Goal: Navigation & Orientation: Find specific page/section

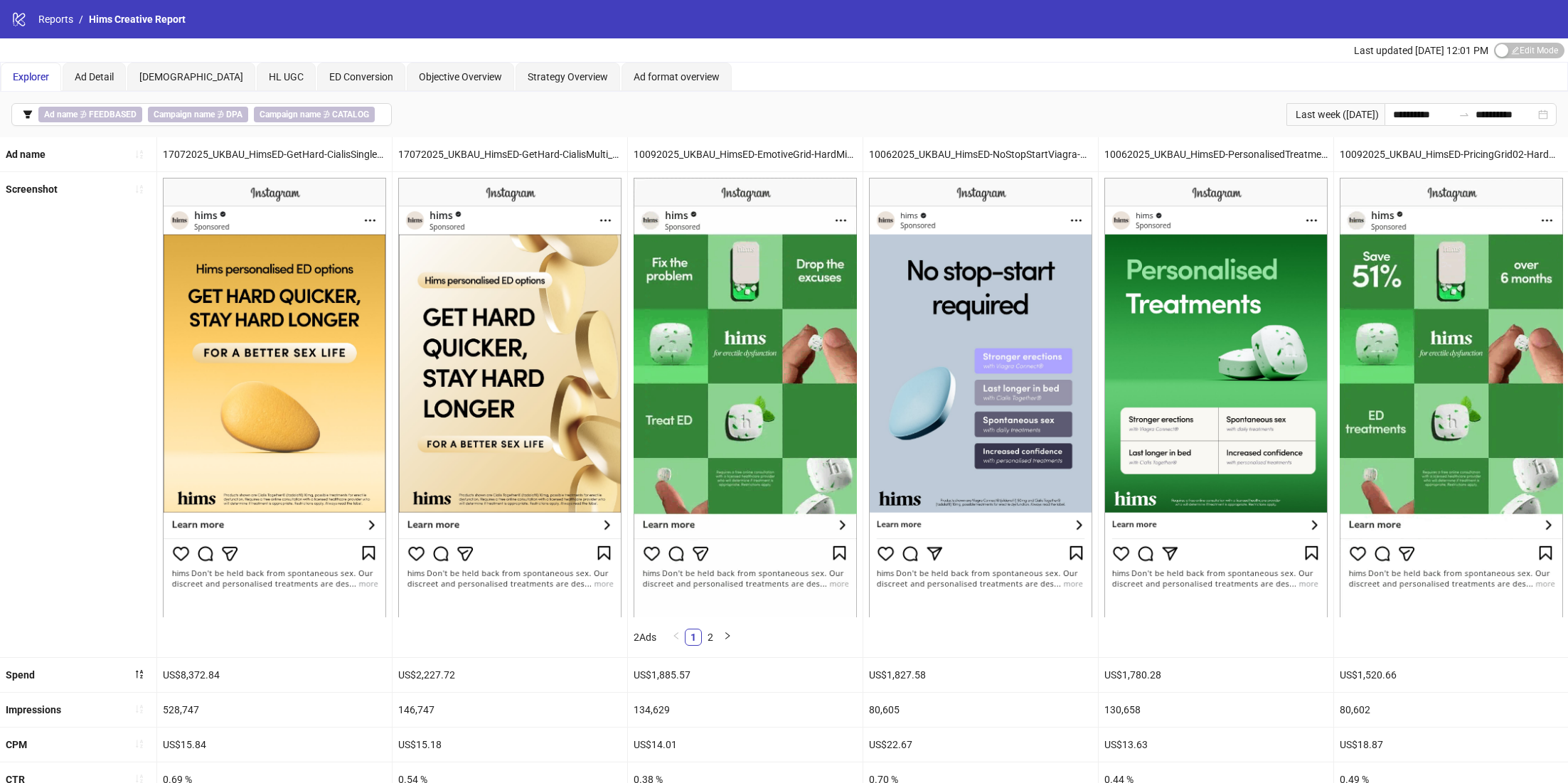
click at [22, 18] on icon "logo/logo-mobile" at bounding box center [19, 19] width 15 height 15
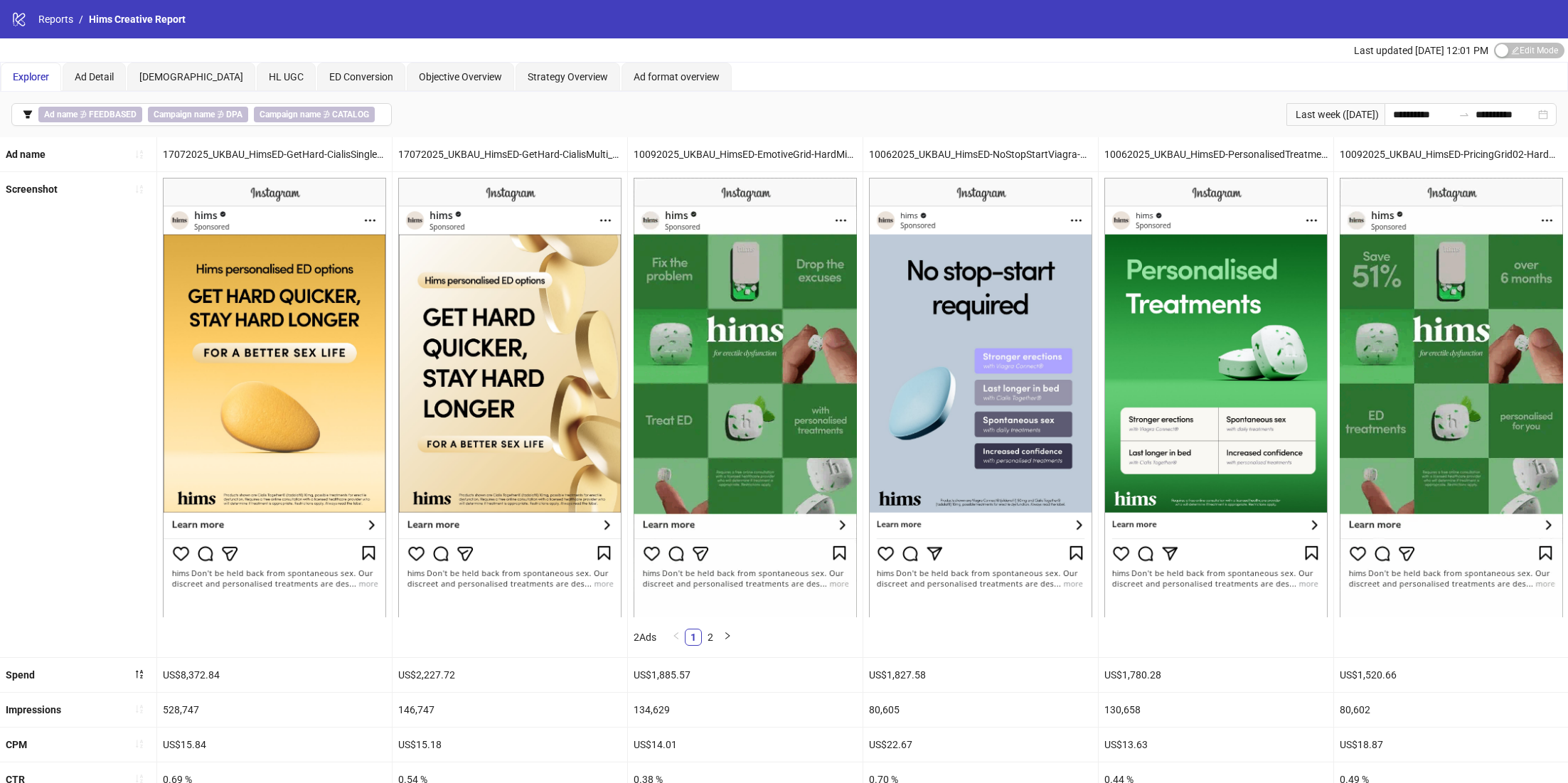
click at [21, 23] on icon "logo/logo-mobile" at bounding box center [19, 19] width 15 height 15
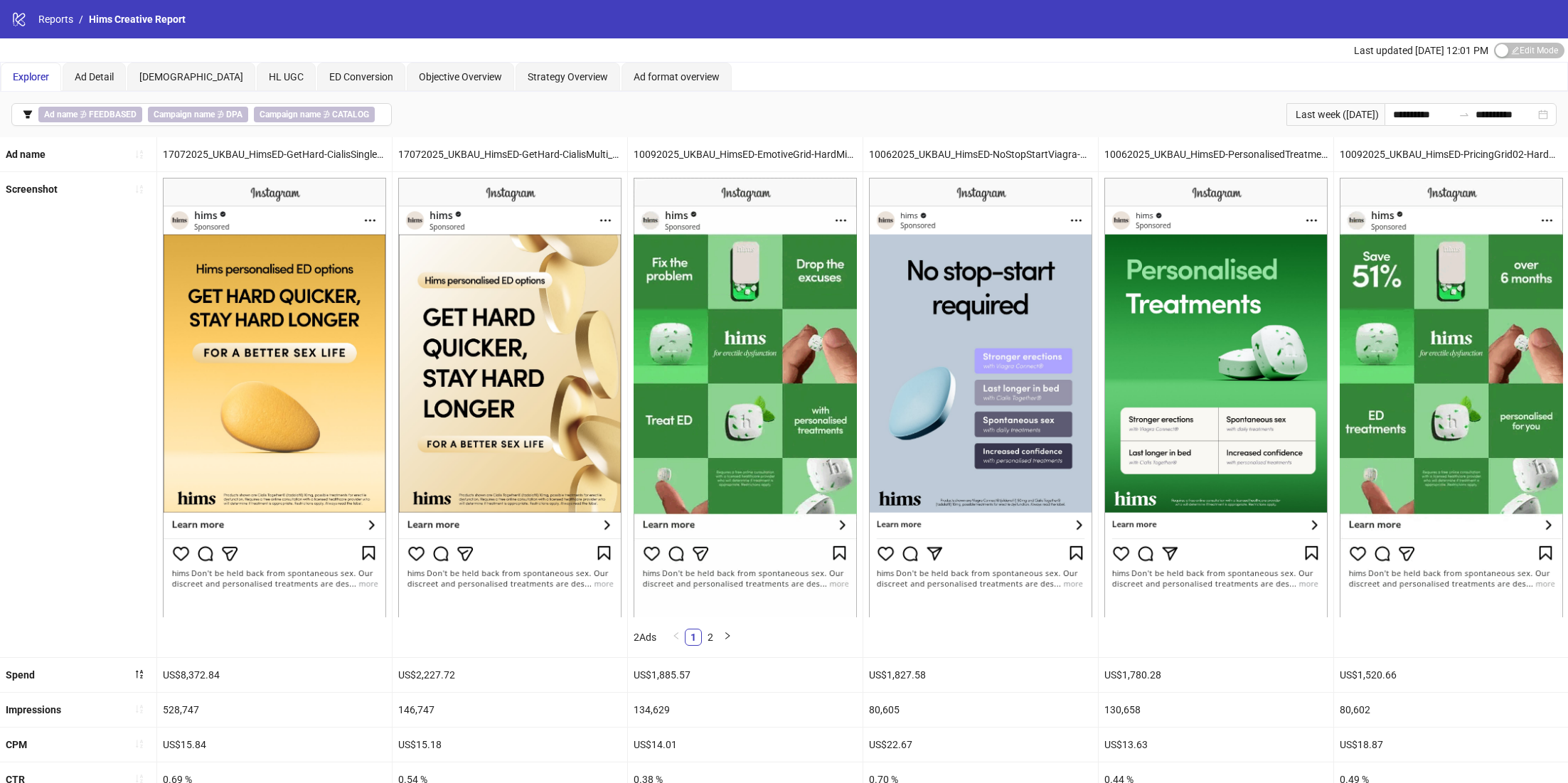
click at [32, 23] on nav "Reports / Hims Creative Report" at bounding box center [105, 19] width 159 height 15
click at [64, 18] on link "Reports" at bounding box center [55, 19] width 41 height 15
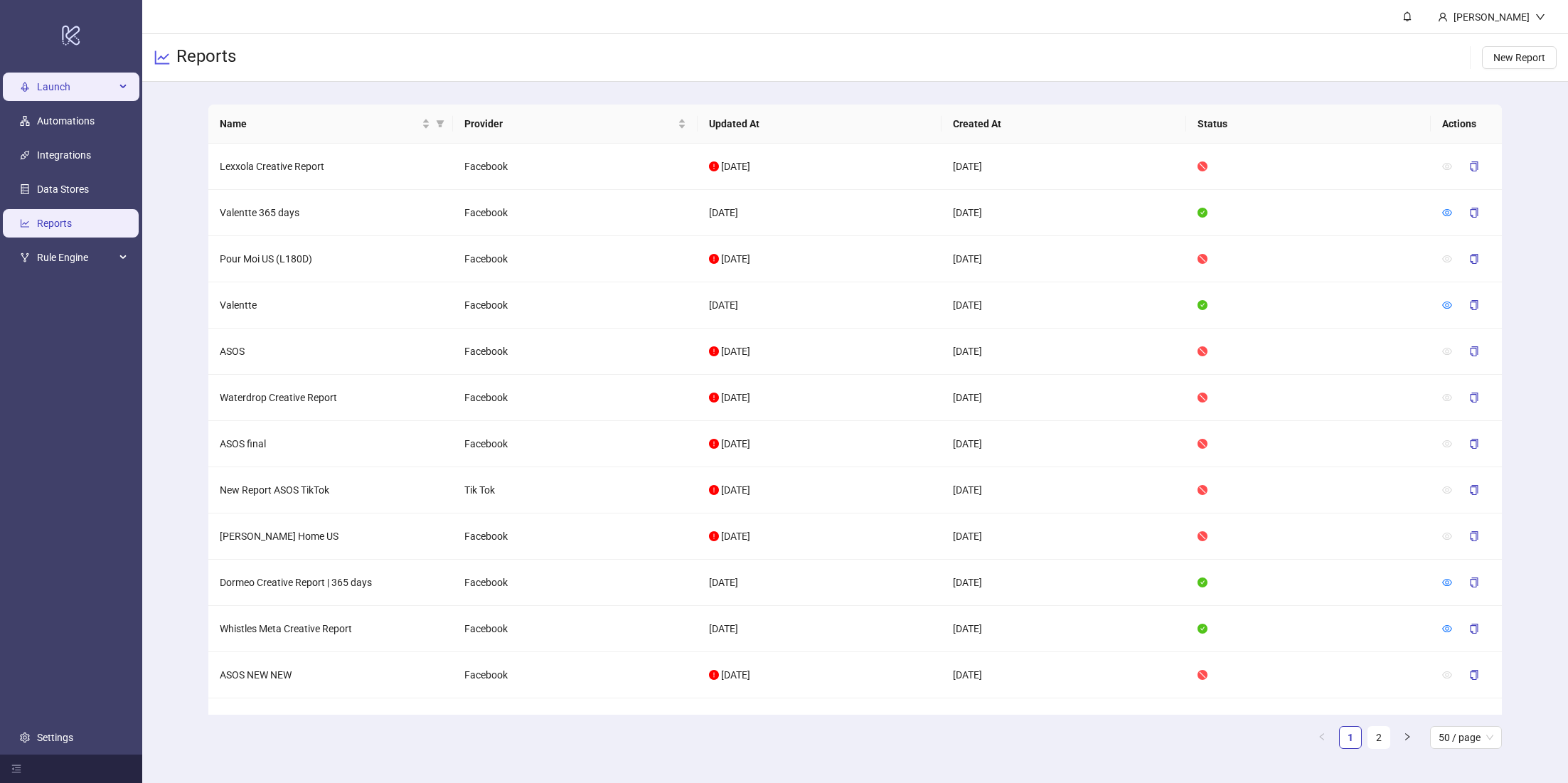
click at [48, 83] on span "Launch" at bounding box center [76, 86] width 78 height 29
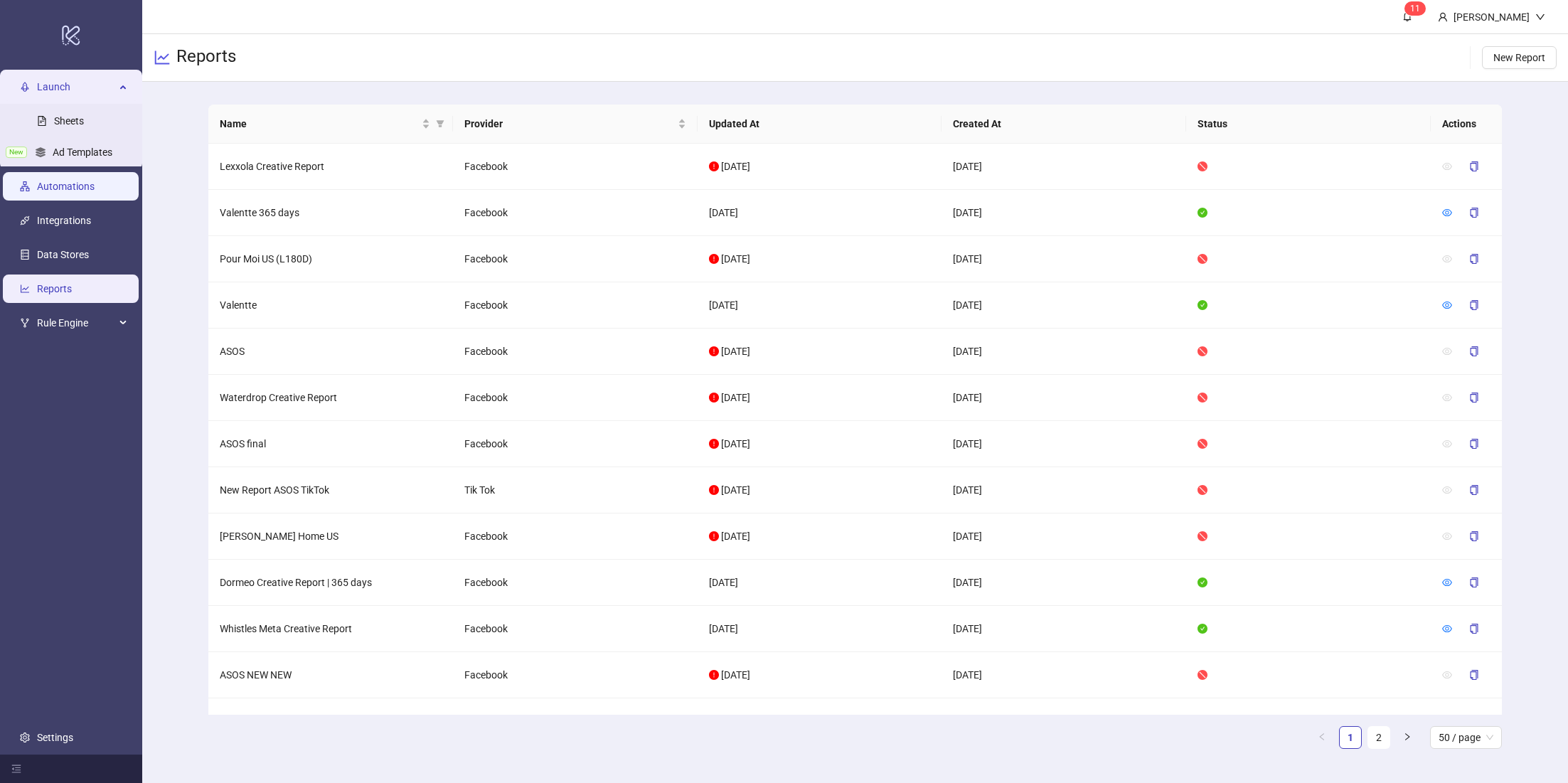
click at [71, 192] on link "Automations" at bounding box center [66, 186] width 58 height 11
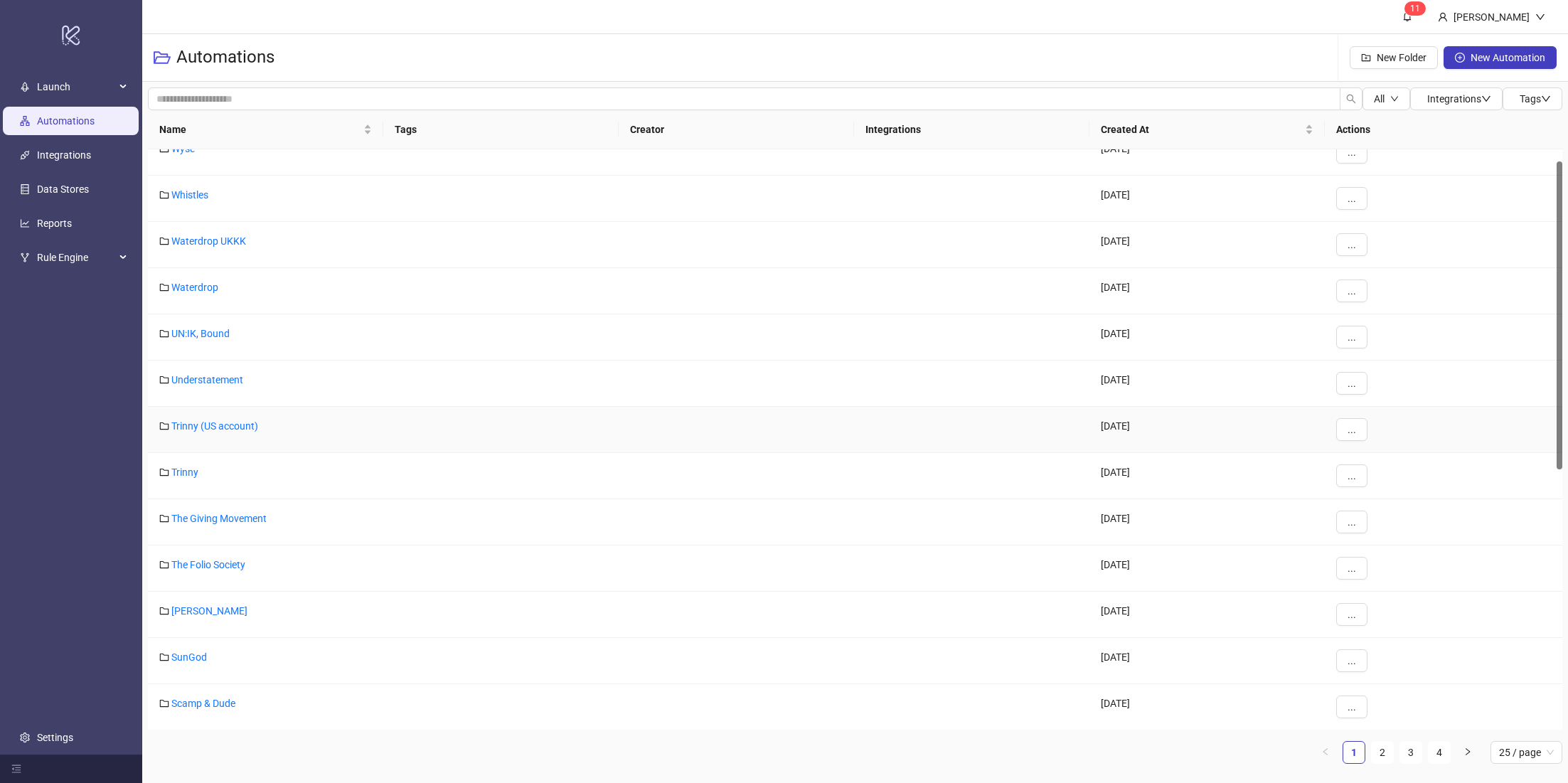
scroll to position [22, 0]
click at [181, 465] on link "Trinny" at bounding box center [184, 470] width 27 height 11
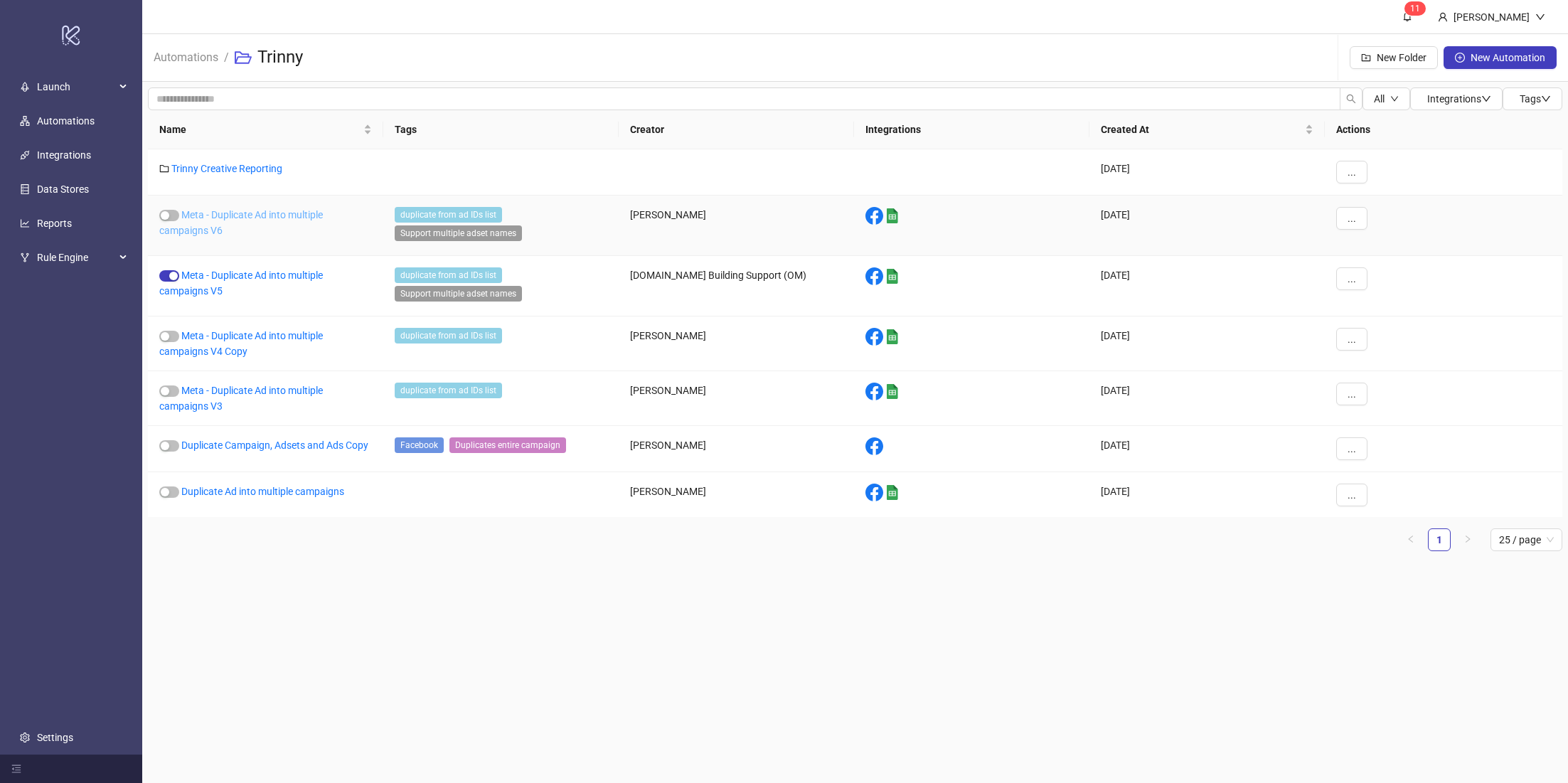
click at [248, 214] on link "Meta - Duplicate Ad into multiple campaigns V6" at bounding box center [241, 222] width 163 height 27
